Goal: Information Seeking & Learning: Learn about a topic

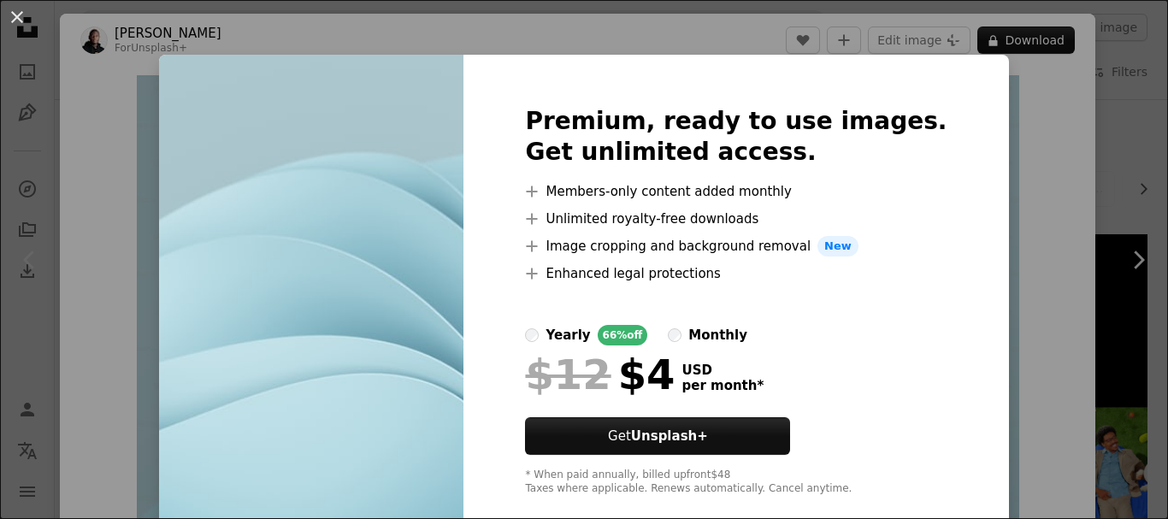
click at [963, 294] on div "An X shape Premium, ready to use images. Get unlimited access. A plus sign Memb…" at bounding box center [584, 259] width 1168 height 519
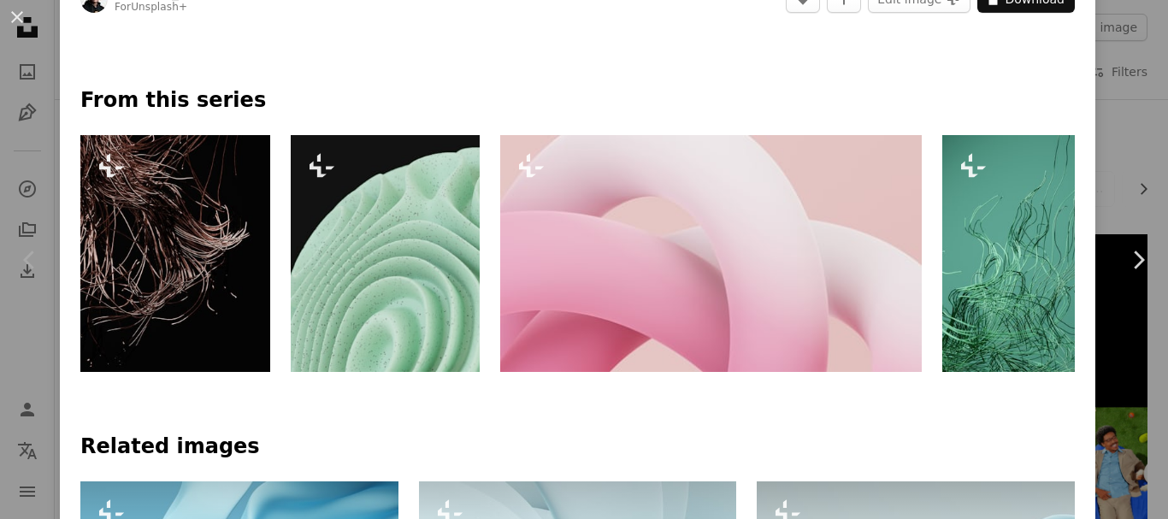
scroll to position [770, 0]
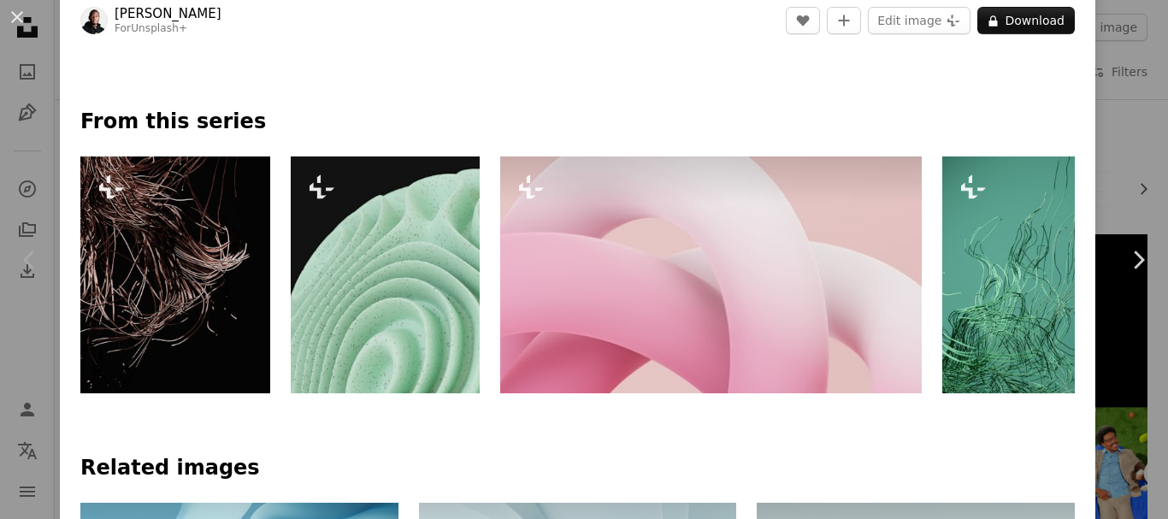
click at [689, 275] on img at bounding box center [710, 274] width 421 height 237
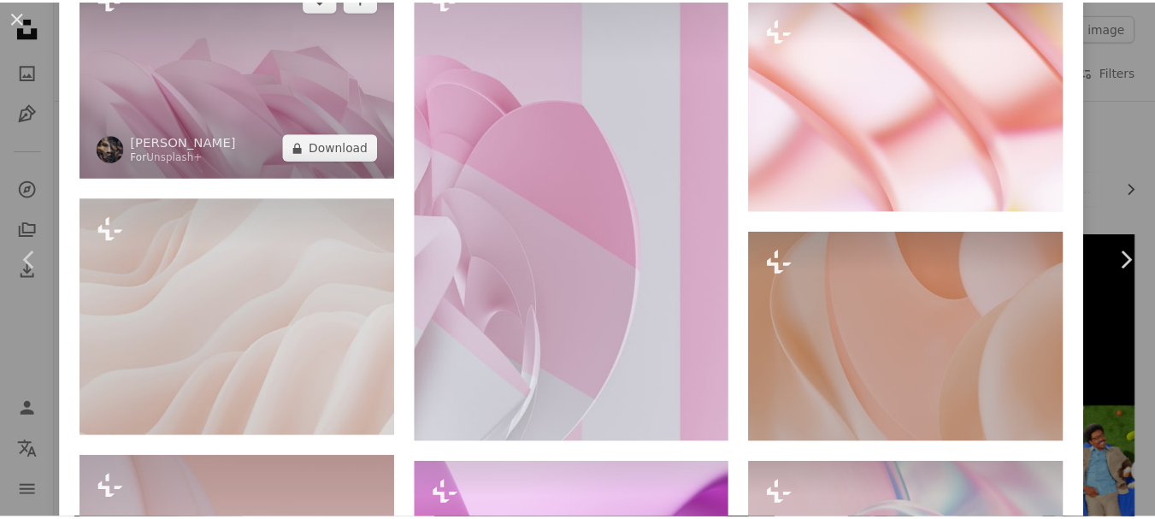
scroll to position [1539, 0]
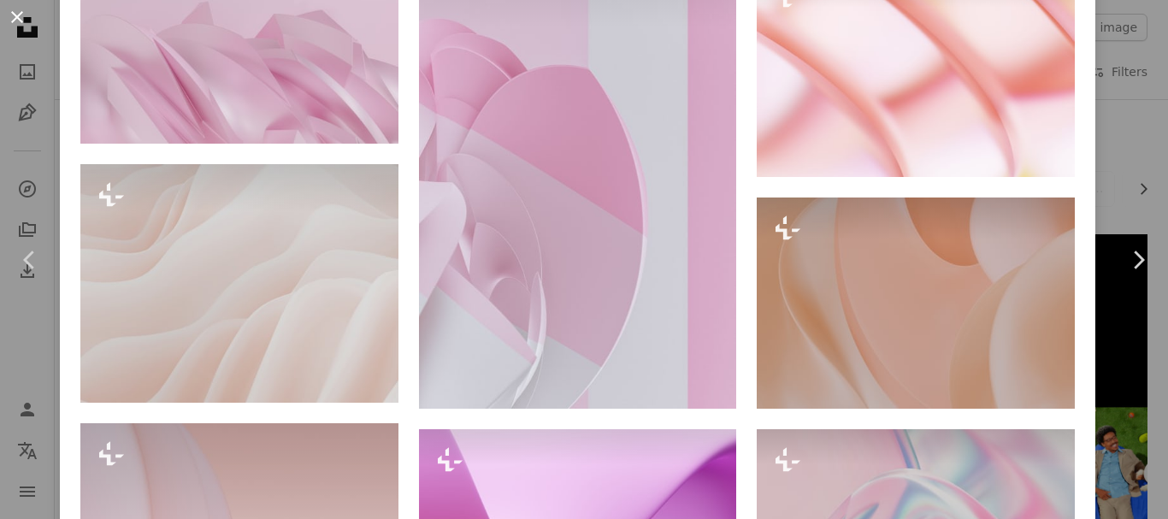
click at [16, 15] on button "An X shape" at bounding box center [17, 17] width 21 height 21
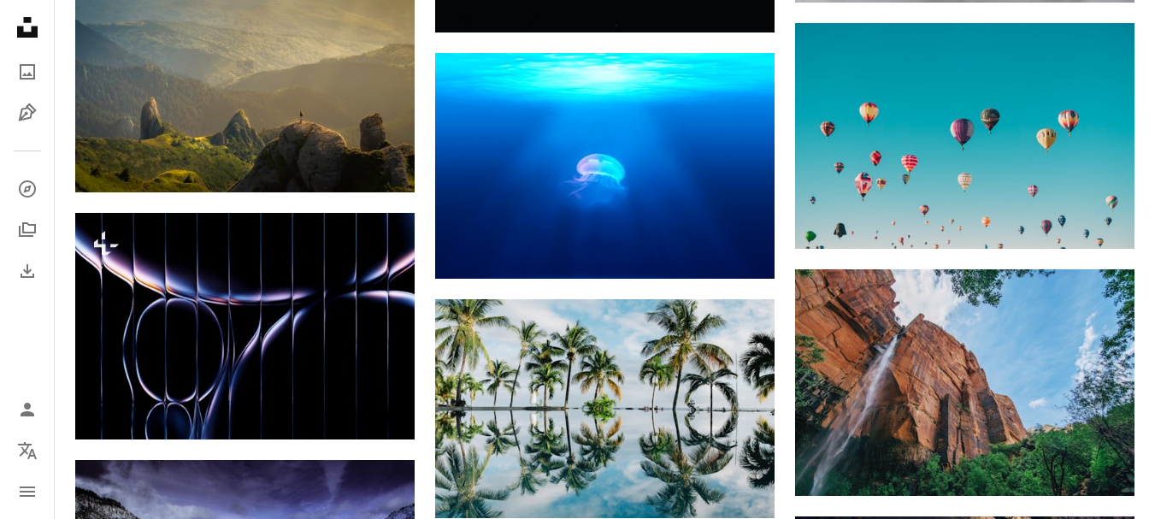
scroll to position [1197, 0]
